Goal: Task Accomplishment & Management: Use online tool/utility

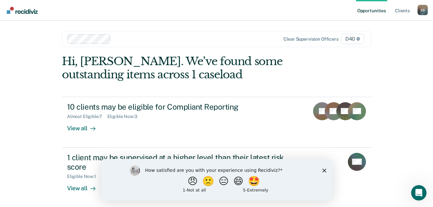
click at [323, 168] on div "How satisfied are you with your experience using Recidiviz? 😠 🙁 😑 😄 🤩 1 - Not a…" at bounding box center [216, 180] width 231 height 42
drag, startPoint x: 222, startPoint y: 11, endPoint x: 267, endPoint y: 83, distance: 84.7
click at [267, 83] on div "Hi, [PERSON_NAME]. We’ve found some outstanding items across 1 caseload 10 clie…" at bounding box center [216, 131] width 309 height 153
click at [26, 151] on div "Opportunities Client s [PERSON_NAME] S S Profile How it works Log Out Clear sup…" at bounding box center [216, 103] width 433 height 207
click at [324, 169] on icon "Close survey" at bounding box center [324, 170] width 4 height 4
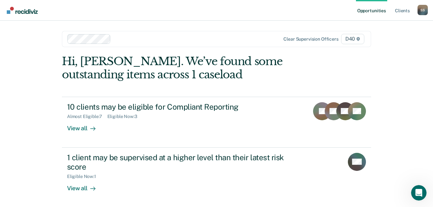
scroll to position [1, 0]
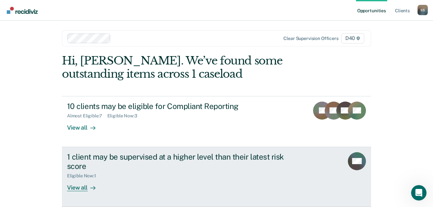
click at [90, 185] on icon at bounding box center [92, 187] width 5 height 5
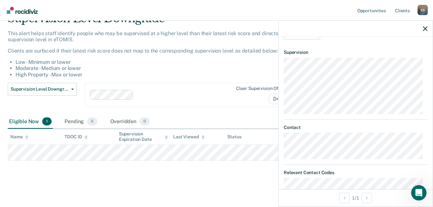
scroll to position [94, 0]
